Goal: Find specific page/section: Find specific page/section

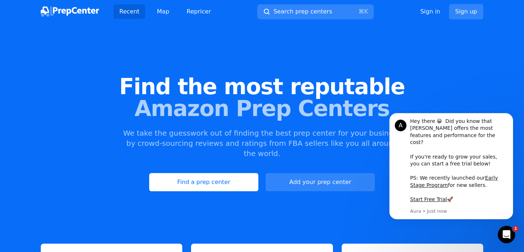
click at [75, 13] on img at bounding box center [70, 12] width 58 height 10
click at [162, 10] on link "Map" at bounding box center [163, 11] width 24 height 15
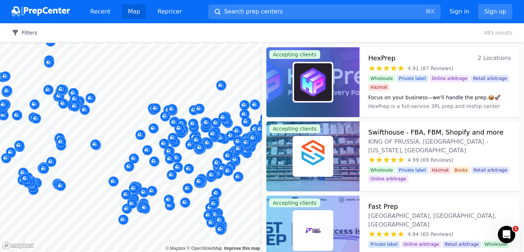
click at [35, 35] on button "Filters" at bounding box center [24, 32] width 25 height 7
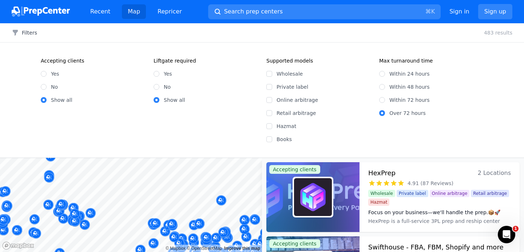
click at [386, 87] on div "Within 48 hours" at bounding box center [431, 86] width 104 height 7
click at [156, 86] on input "No" at bounding box center [156, 87] width 6 height 6
radio input "true"
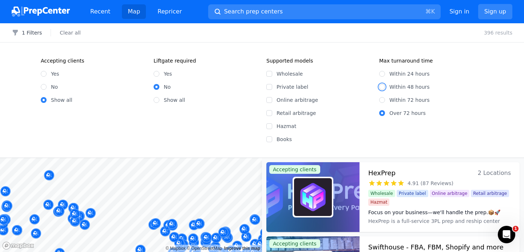
click at [382, 86] on input "Within 48 hours" at bounding box center [382, 87] width 6 height 6
radio input "true"
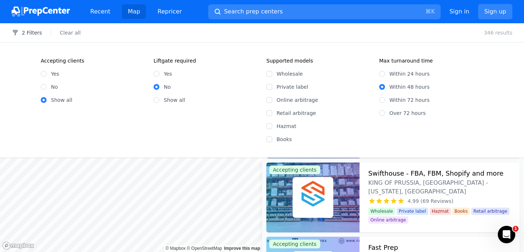
scroll to position [137, 0]
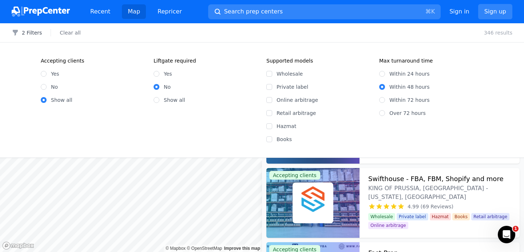
click at [428, 180] on h3 "Swifthouse - FBA, FBM, Shopify and more" at bounding box center [435, 179] width 135 height 10
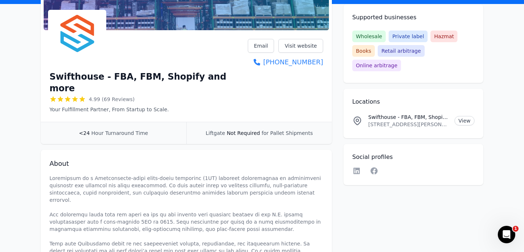
scroll to position [116, 0]
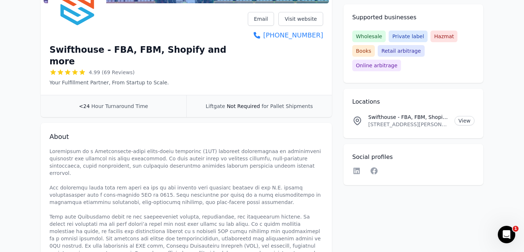
click at [64, 69] on icon at bounding box center [67, 72] width 7 height 7
click at [100, 69] on span "4.99 (69 Reviews)" at bounding box center [112, 72] width 46 height 7
click at [116, 69] on span "4.99 (69 Reviews)" at bounding box center [112, 72] width 46 height 7
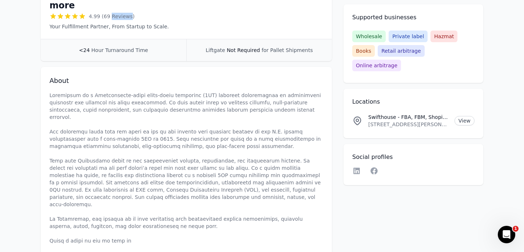
scroll to position [0, 0]
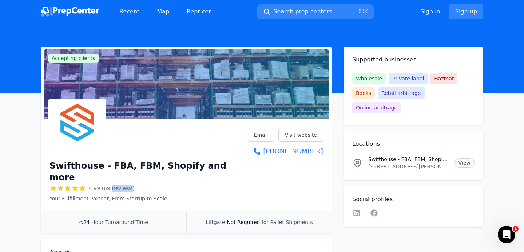
click at [464, 158] on link "View" at bounding box center [464, 162] width 20 height 9
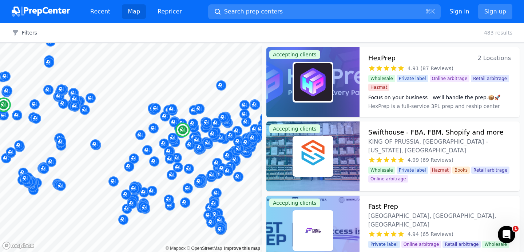
click at [379, 59] on h3 "HexPrep" at bounding box center [381, 58] width 27 height 10
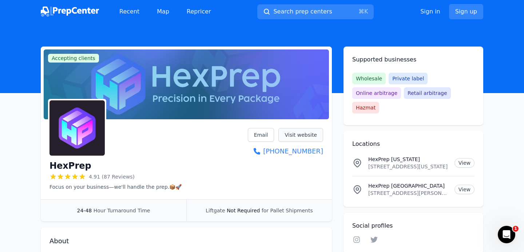
click at [314, 135] on link "Visit website" at bounding box center [300, 135] width 45 height 14
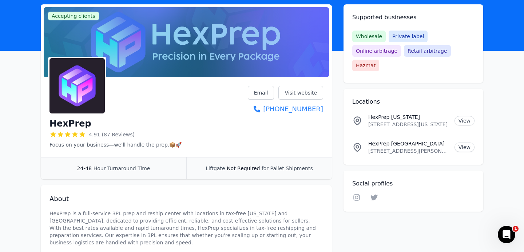
scroll to position [40, 0]
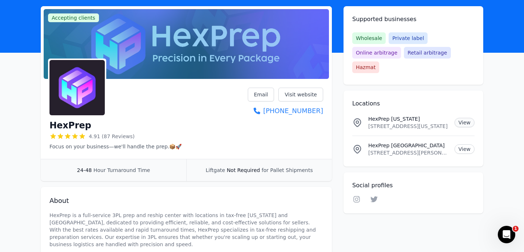
drag, startPoint x: 368, startPoint y: 113, endPoint x: 470, endPoint y: 110, distance: 101.2
click at [456, 115] on div "HexPrep Oregon 2020 NE Aloclek Dr, #118, Hillsboro, Oregon, 97124, US View" at bounding box center [413, 122] width 122 height 15
click at [464, 118] on link "View" at bounding box center [464, 122] width 20 height 9
click at [359, 145] on icon at bounding box center [357, 149] width 7 height 8
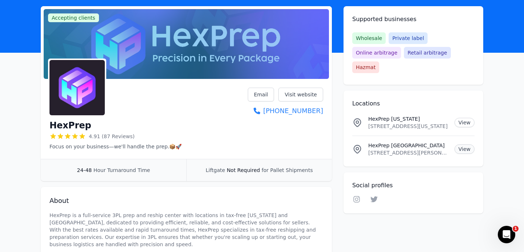
click at [462, 144] on link "View" at bounding box center [464, 148] width 20 height 9
drag, startPoint x: 368, startPoint y: 139, endPoint x: 411, endPoint y: 139, distance: 42.6
click at [411, 149] on p "4711 N Lamon Ave, STE 12, Chicago, Illinois, 60630, US" at bounding box center [408, 152] width 80 height 7
copy p "4711 N Lamon Ave"
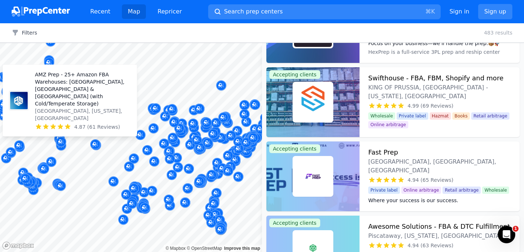
scroll to position [55, 0]
